Goal: Task Accomplishment & Management: Complete application form

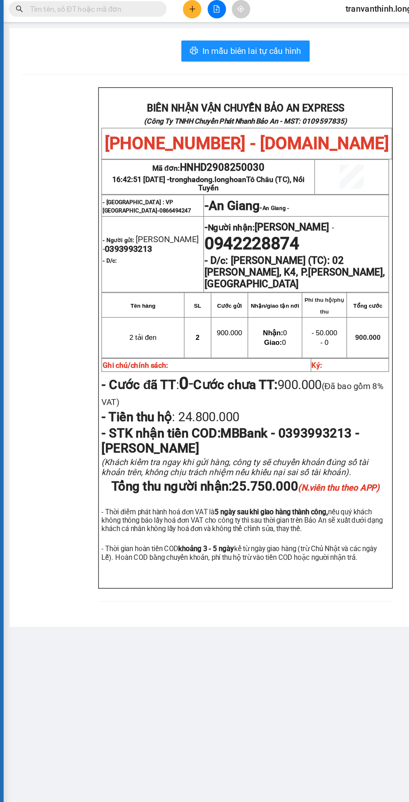
click at [111, 7] on input "text" at bounding box center [95, 10] width 99 height 9
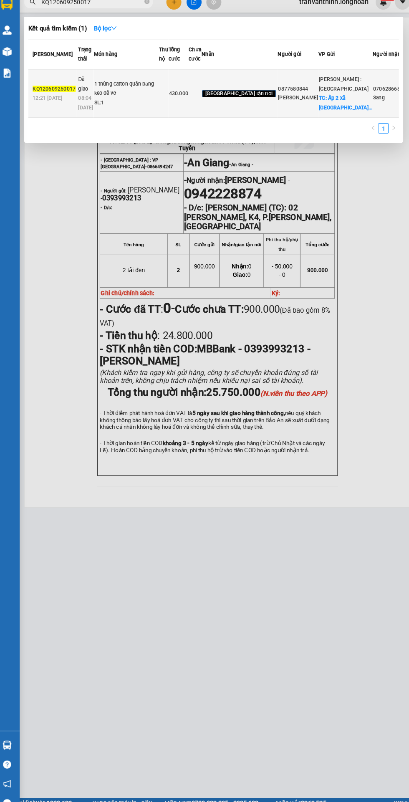
type input "KQ120609250017"
click at [189, 102] on span "430.000" at bounding box center [179, 99] width 19 height 6
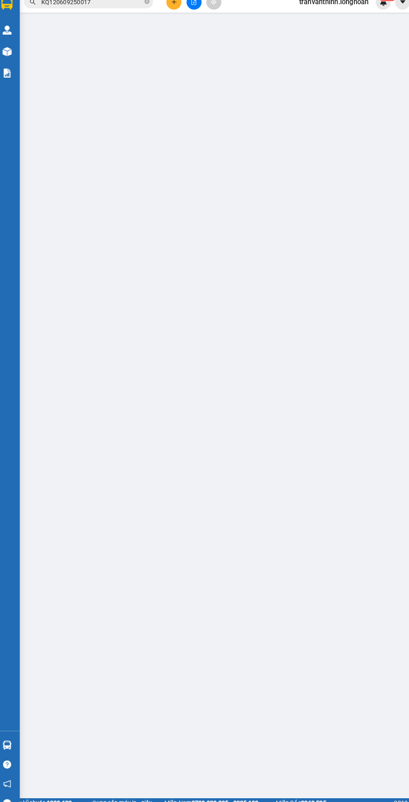
type input "0877580844"
type input "[PERSON_NAME]"
checkbox input "true"
type input "Ấp 2 xã [GEOGRAPHIC_DATA] huyện [GEOGRAPHIC_DATA] tỉnh [GEOGRAPHIC_DATA]"
type input "0706286686"
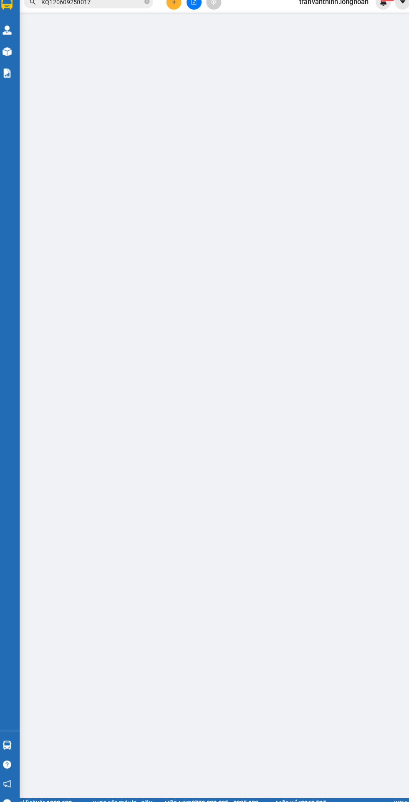
type input "Sang"
checkbox input "true"
type input "99 [GEOGRAPHIC_DATA], xã [GEOGRAPHIC_DATA], [GEOGRAPHIC_DATA]"
type input "nhận nguyên kiện không bao bể vỡ"
type input "430.000"
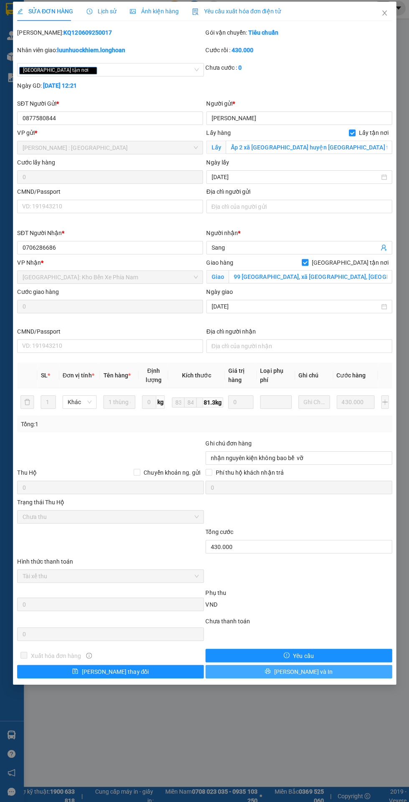
click at [305, 671] on span "[PERSON_NAME] và In" at bounding box center [302, 669] width 58 height 9
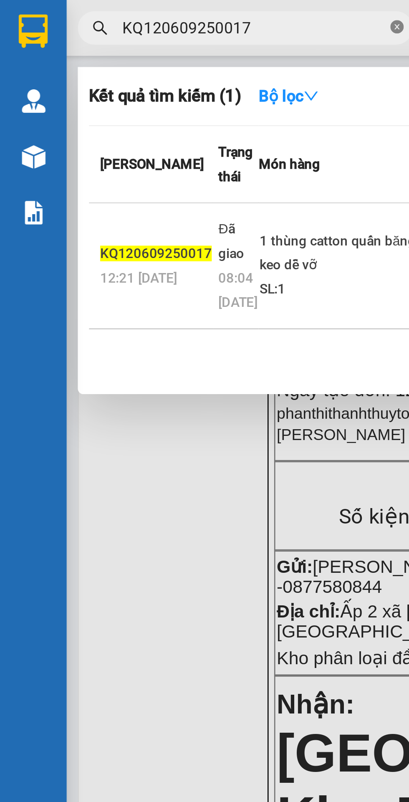
click at [147, 9] on icon "close-circle" at bounding box center [148, 10] width 5 height 5
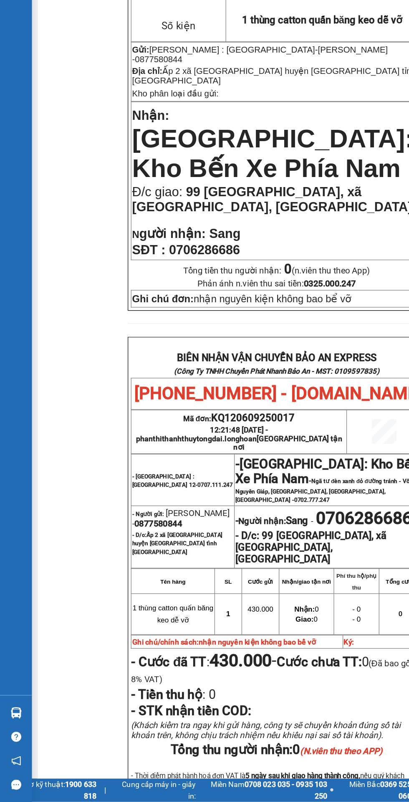
scroll to position [63, 0]
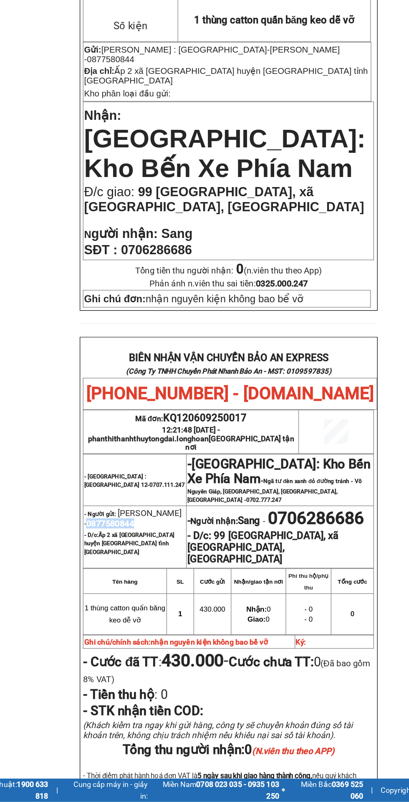
copy span "0877580844"
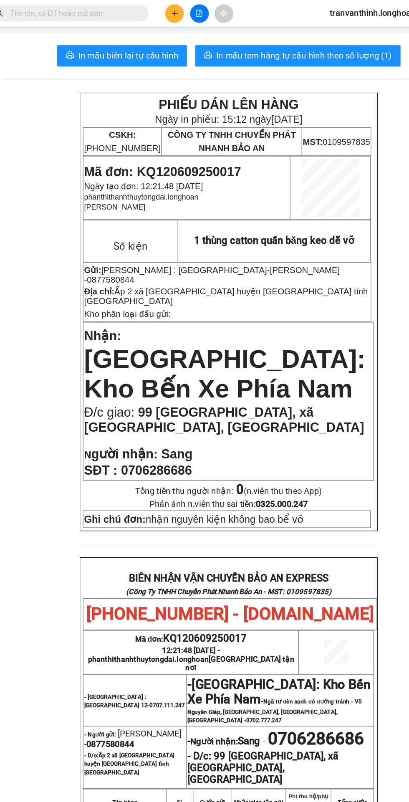
scroll to position [0, 0]
click at [129, 10] on input "text" at bounding box center [95, 10] width 99 height 9
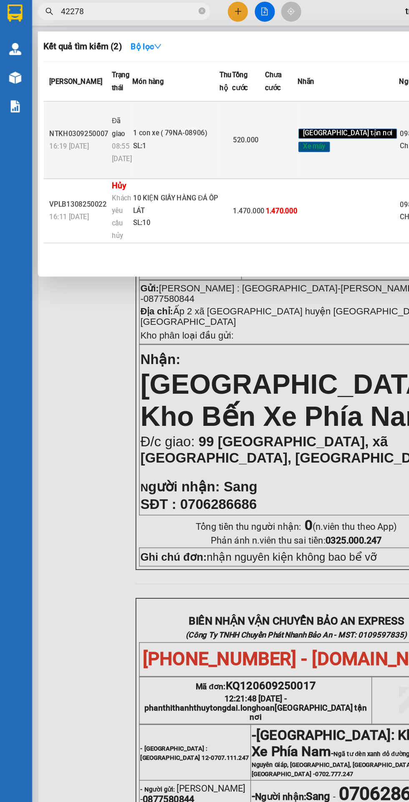
type input "42278"
click at [110, 113] on div "SL: 1" at bounding box center [130, 108] width 63 height 9
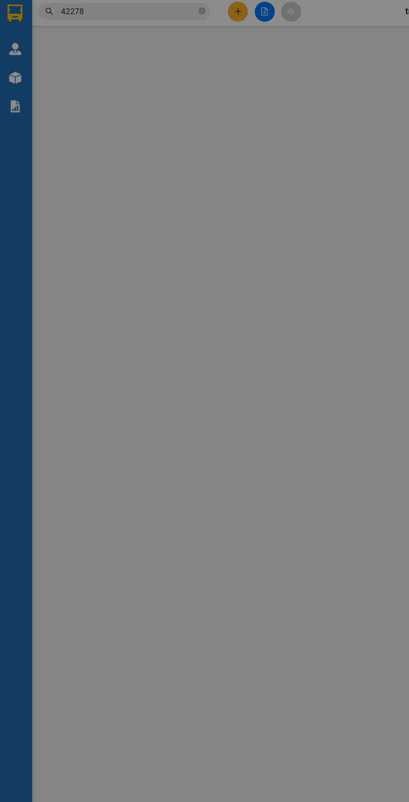
type input "0983442278"
type input "Chị LÊ"
type input "0983442278"
type input "Chị LÊ"
checkbox input "true"
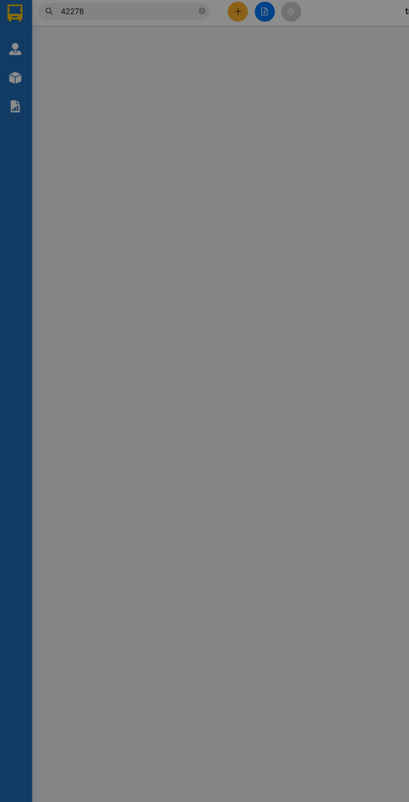
type input "220/4 Võ Văn Hát, [GEOGRAPHIC_DATA],[GEOGRAPHIC_DATA]"
type input "1 chìa khóa + 0 cavet"
type input "520.000"
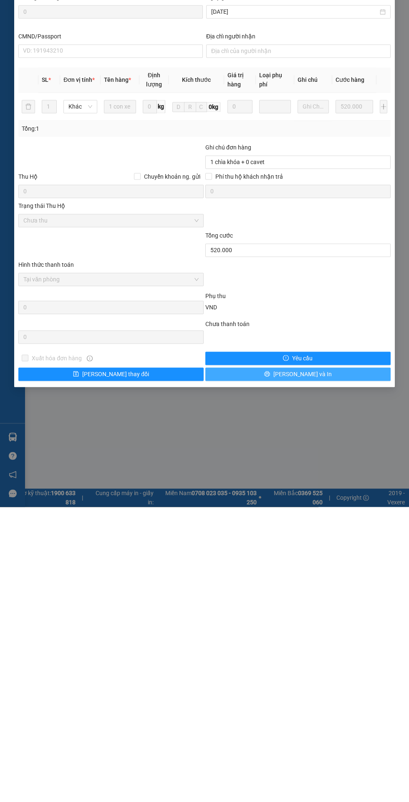
click at [324, 669] on button "[PERSON_NAME] và In" at bounding box center [297, 669] width 185 height 13
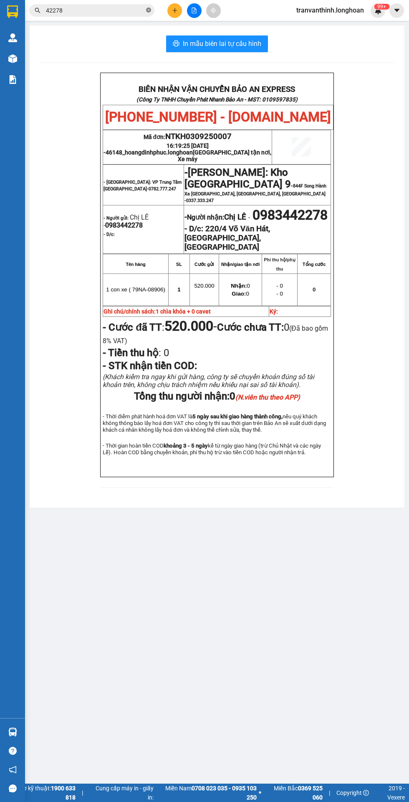
click at [149, 10] on icon "close-circle" at bounding box center [148, 10] width 5 height 5
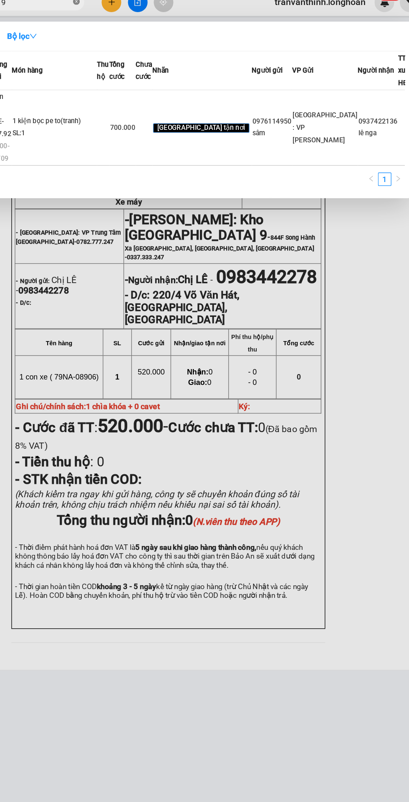
type input "VPHM0909250019"
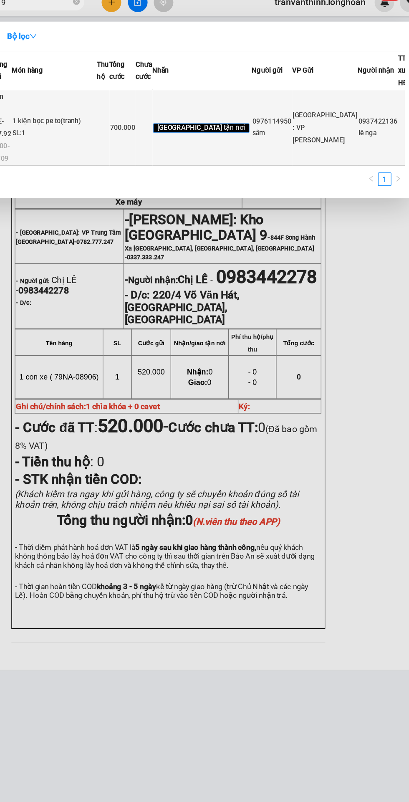
click at [193, 128] on td "700.000" at bounding box center [183, 104] width 20 height 56
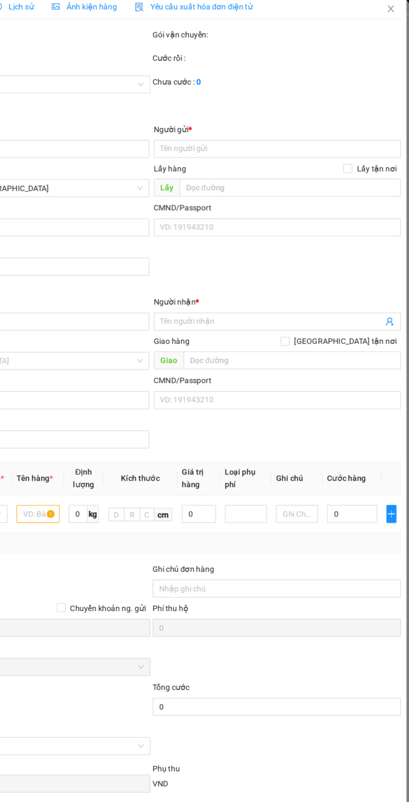
type input "0976114950"
type input "sâm"
type input "0937422136"
type input "lê nga"
checkbox input "true"
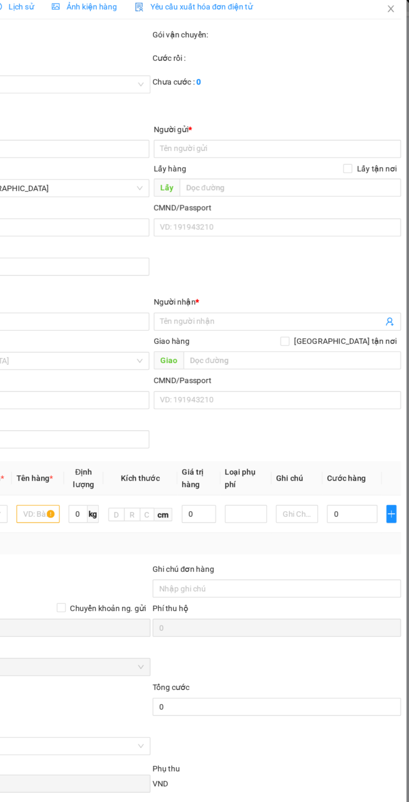
type input "237/15 [PERSON_NAME] trị p11 q. Bình thạnh HCM"
type input "nhận nguyên kiện,giao nguyên kiện,bể vỡ k đền"
checkbox input "true"
type input "700.000"
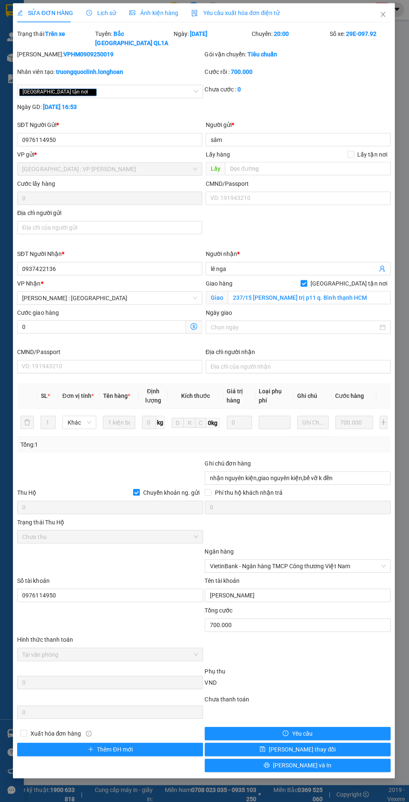
click at [102, 10] on span "Lịch sử" at bounding box center [102, 13] width 30 height 7
